Goal: Transaction & Acquisition: Purchase product/service

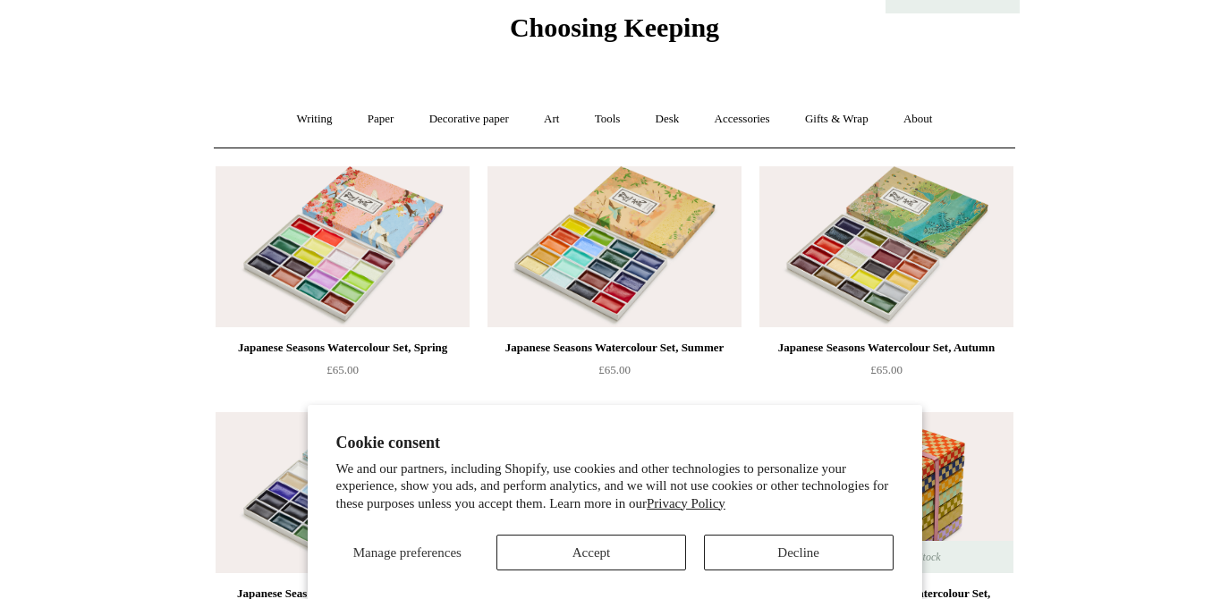
scroll to position [69, 0]
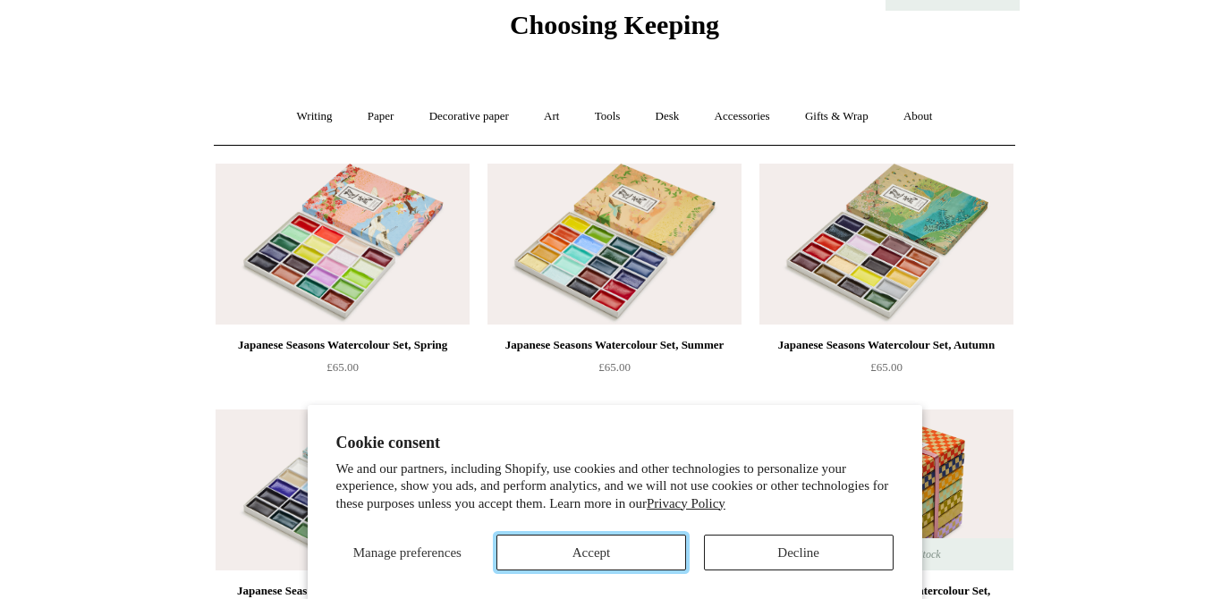
click at [621, 568] on button "Accept" at bounding box center [592, 553] width 190 height 36
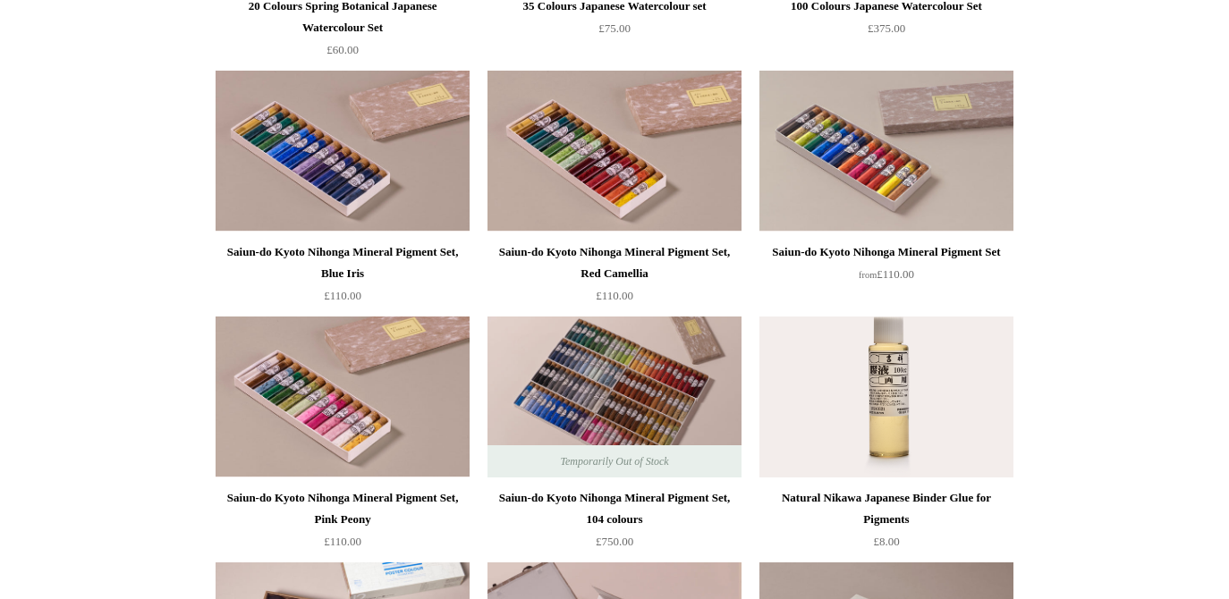
scroll to position [1640, 0]
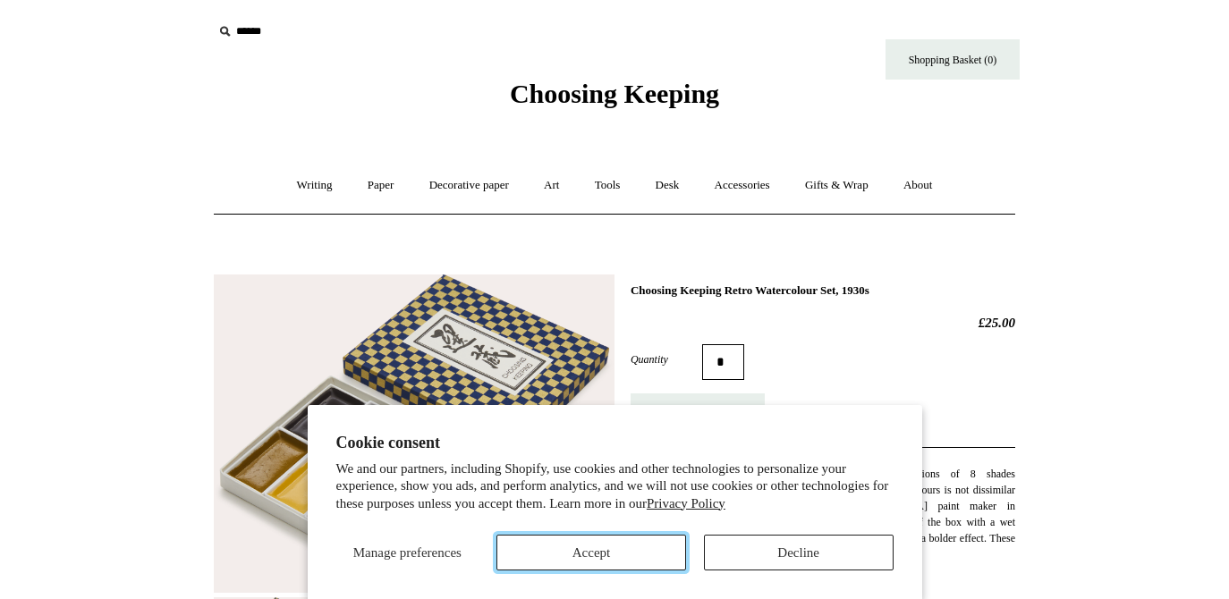
click at [620, 555] on button "Accept" at bounding box center [592, 553] width 190 height 36
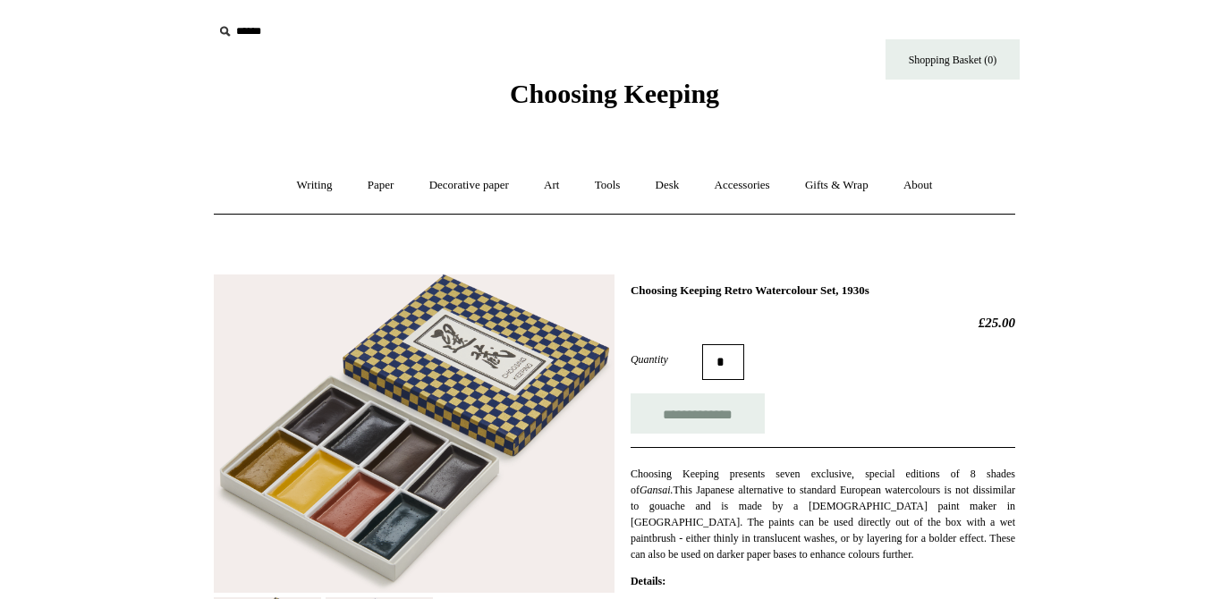
click at [252, 37] on input "text" at bounding box center [323, 31] width 220 height 33
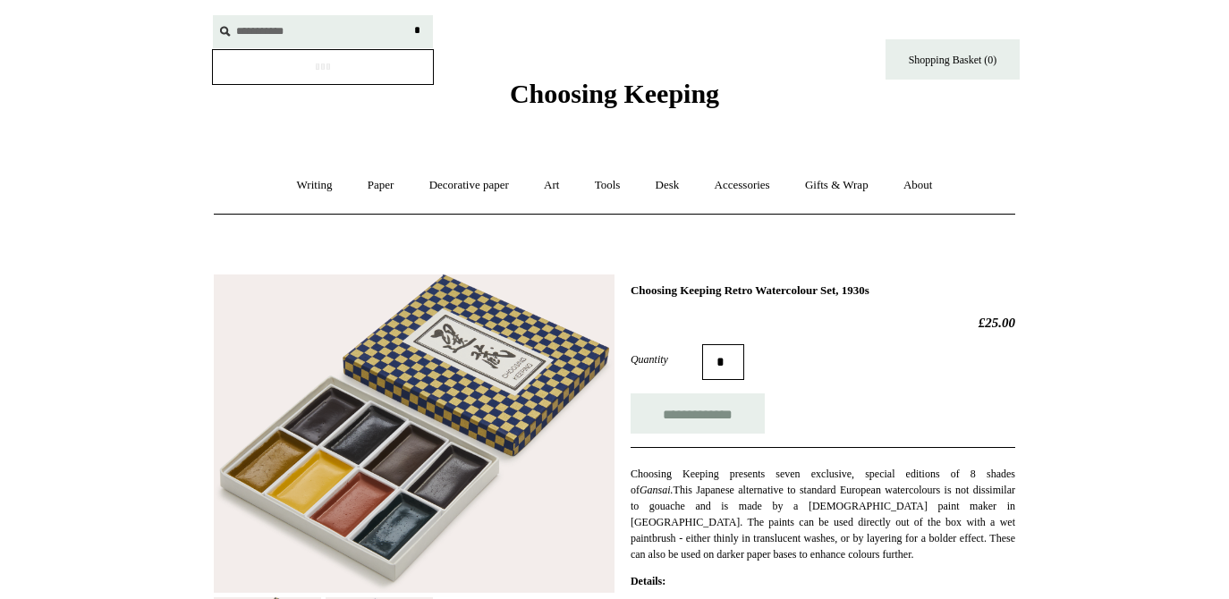
type input "**********"
click at [408, 15] on input "*" at bounding box center [417, 30] width 18 height 31
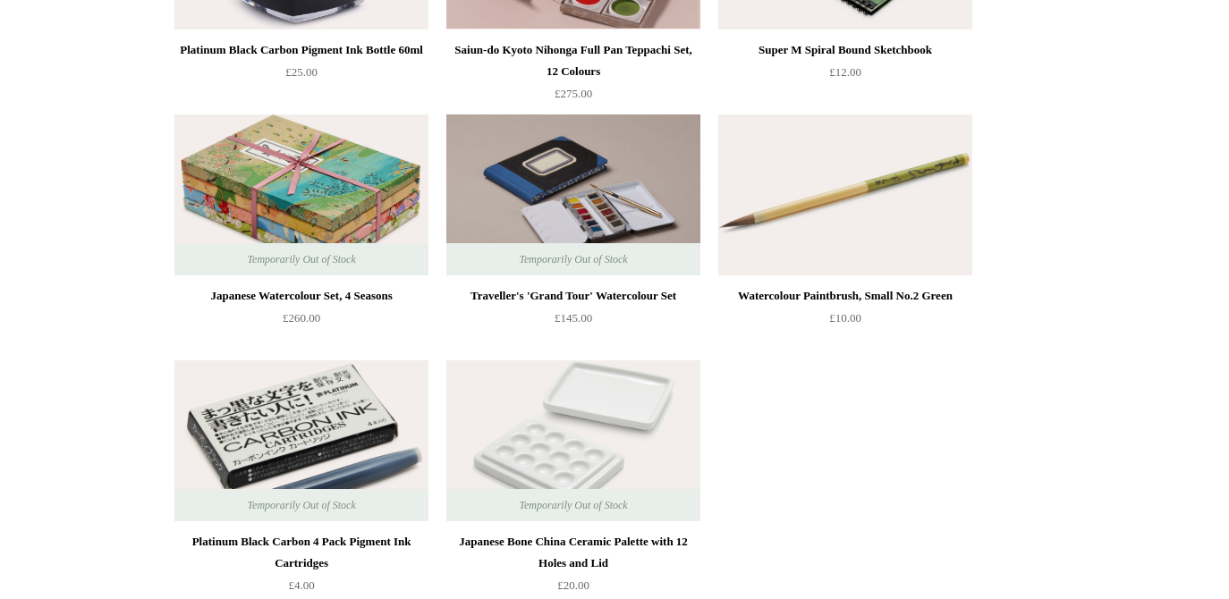
scroll to position [5673, 0]
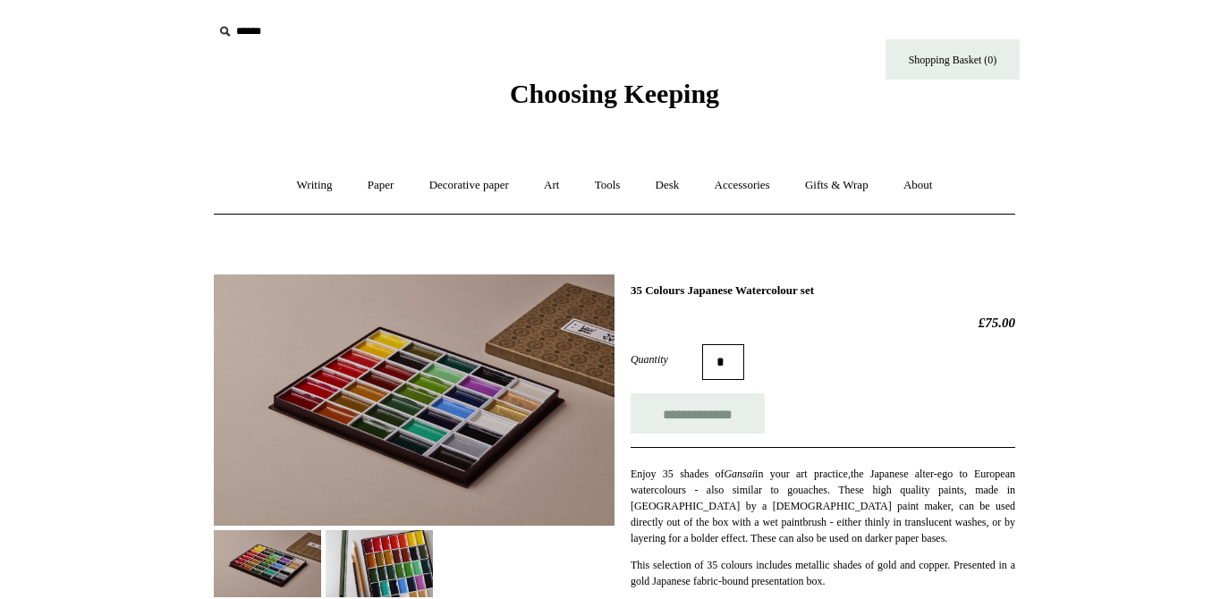
click at [463, 394] on img at bounding box center [414, 400] width 401 height 251
